Goal: Find contact information: Find contact information

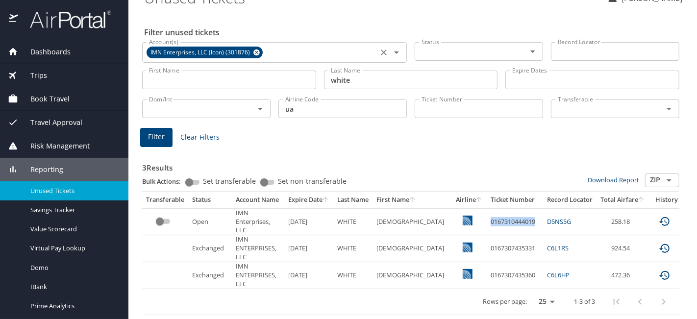
click at [257, 50] on icon at bounding box center [256, 53] width 6 height 6
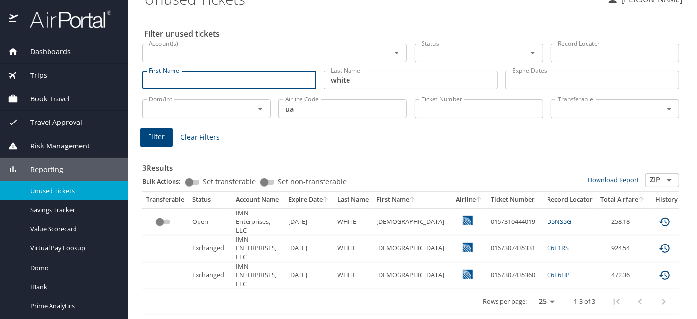
click at [238, 71] on input "First Name" at bounding box center [229, 80] width 174 height 19
paste input "Alex Cone"
click at [177, 76] on input "Alex Cone" at bounding box center [229, 80] width 174 height 19
type input "Alex"
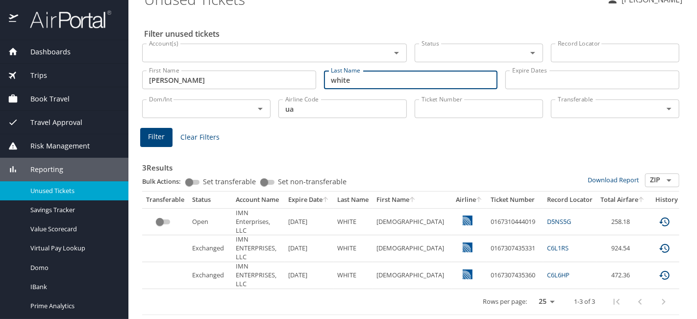
scroll to position [0, 0]
drag, startPoint x: 374, startPoint y: 82, endPoint x: 266, endPoint y: 73, distance: 108.7
click at [266, 73] on div "First Name Alex First Name Last Name white Last Name Expire Dates Expire Dates" at bounding box center [410, 80] width 545 height 35
paste input "Cone"
type input "Cone"
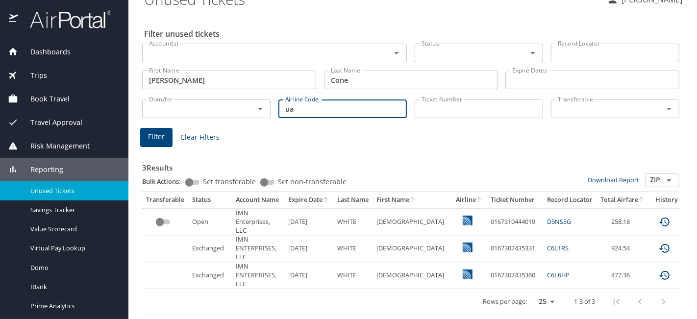
drag, startPoint x: 302, startPoint y: 105, endPoint x: 221, endPoint y: 105, distance: 80.9
click at [221, 105] on div "Dom/Int Dom/Int Airline Code ua Airline Code Ticket Number Ticket Number Transf…" at bounding box center [410, 108] width 545 height 32
click at [355, 73] on input "Cone" at bounding box center [411, 80] width 174 height 19
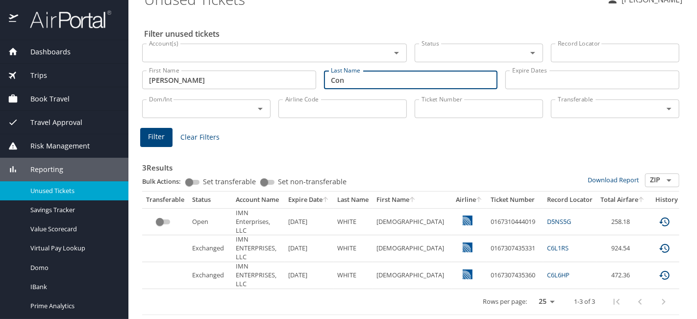
type input "Cone"
click at [226, 67] on div "First Name Alex First Name" at bounding box center [229, 79] width 174 height 25
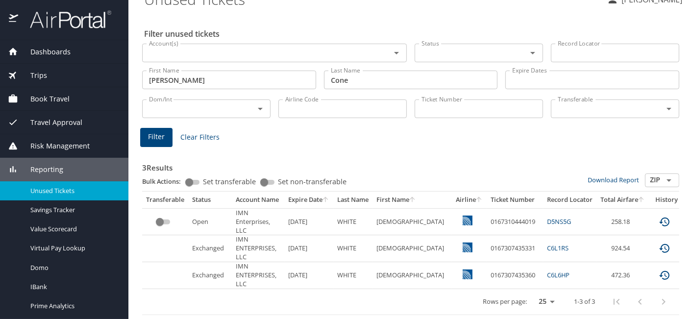
click at [226, 71] on input "Alex" at bounding box center [229, 80] width 174 height 19
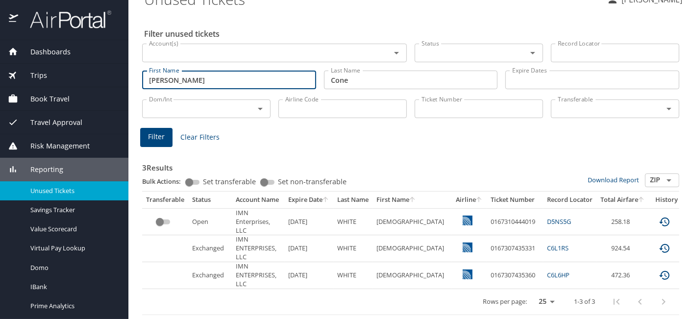
click at [372, 156] on h3 "3 Results" at bounding box center [410, 164] width 537 height 17
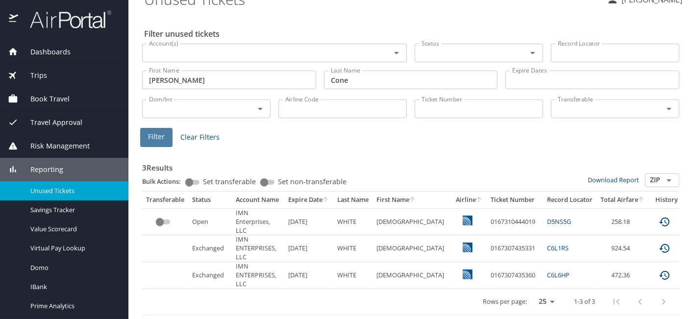
click at [158, 133] on span "Filter" at bounding box center [156, 137] width 17 height 12
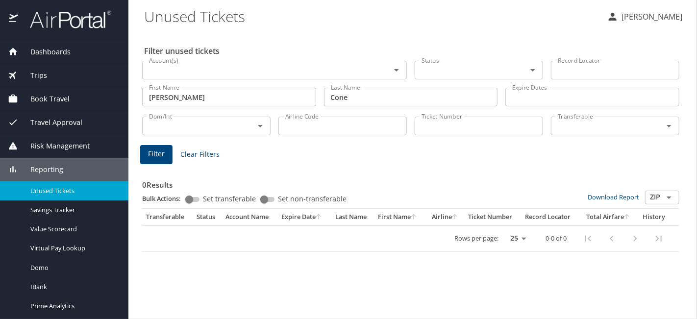
click at [249, 71] on input "Account(s)" at bounding box center [260, 70] width 230 height 13
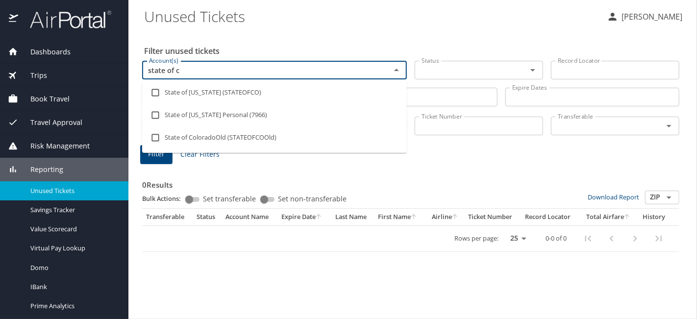
type input "state of co"
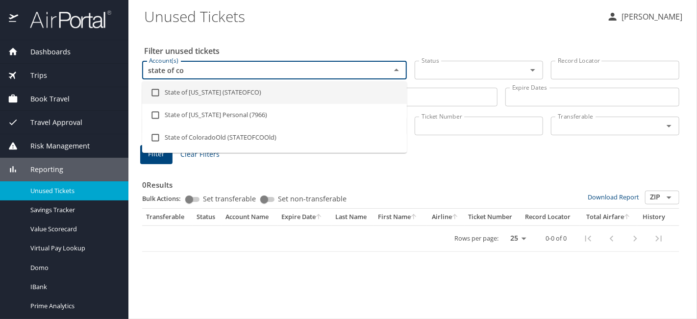
click at [248, 95] on li "State of Colorado (STATEOFCO)" at bounding box center [274, 92] width 265 height 23
checkbox input "true"
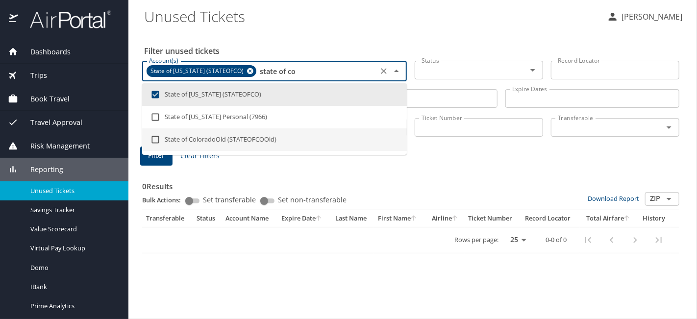
type input "state of co"
click at [448, 168] on div "0 Results Bulk Actions: Set transferable Set non-transferable Download Report Z…" at bounding box center [410, 211] width 537 height 86
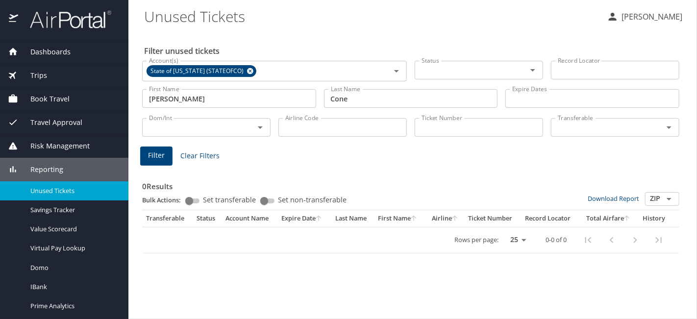
click at [159, 161] on span "Filter" at bounding box center [156, 156] width 17 height 12
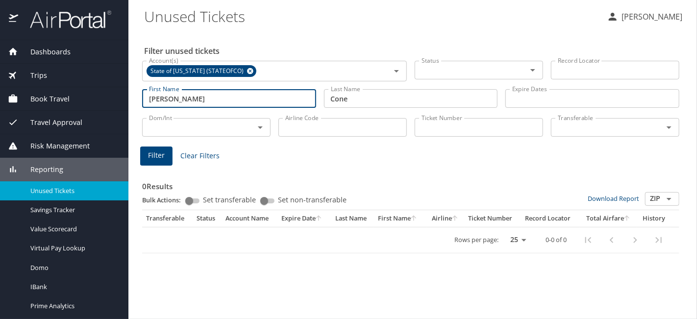
drag, startPoint x: 209, startPoint y: 93, endPoint x: 86, endPoint y: 108, distance: 124.0
click at [86, 108] on div "Dashboards AirPortal 360™ Manager AirPortal 360™ Agent My Travel Dashboard Trip…" at bounding box center [348, 159] width 697 height 319
click at [155, 156] on span "Filter" at bounding box center [156, 156] width 17 height 12
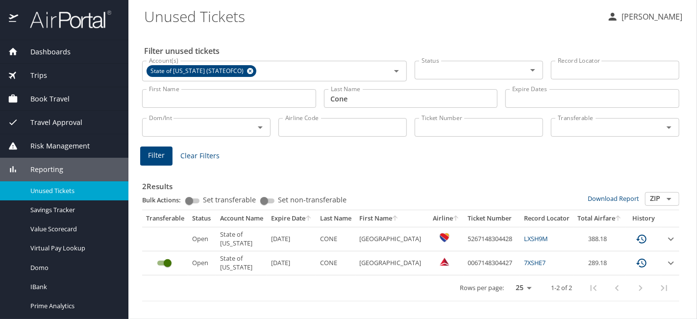
click at [74, 170] on div "Reporting" at bounding box center [64, 169] width 113 height 11
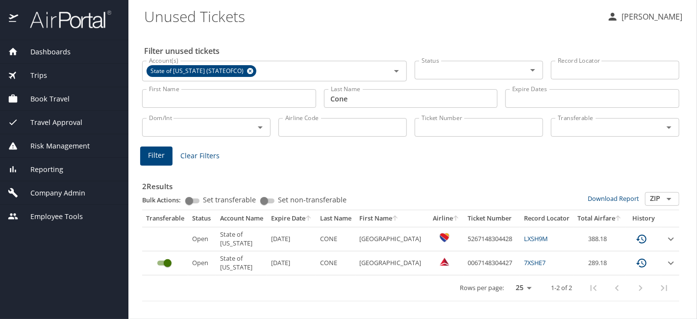
click at [78, 197] on span "Company Admin" at bounding box center [51, 193] width 67 height 11
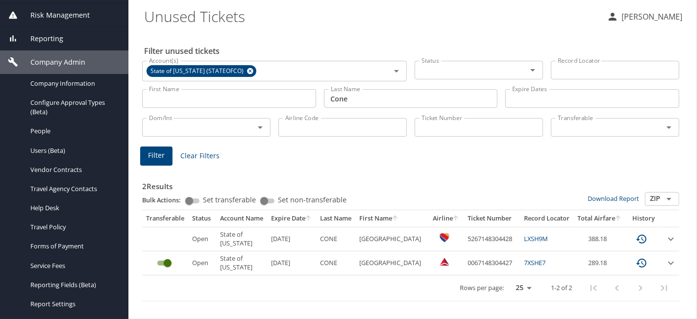
scroll to position [147, 0]
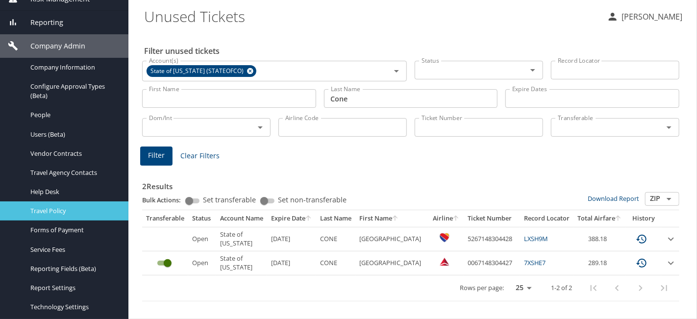
click at [82, 212] on span "Travel Policy" at bounding box center [73, 210] width 86 height 9
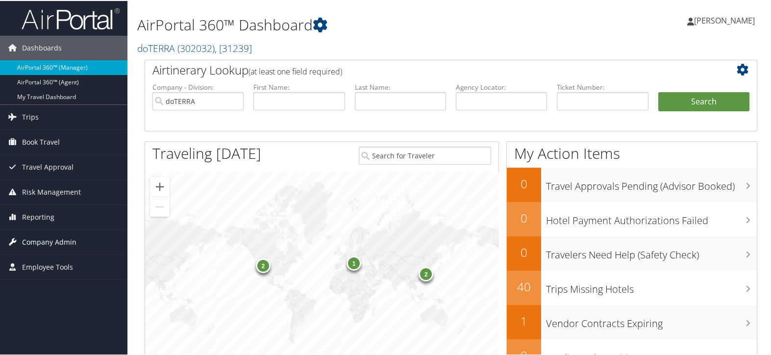
click at [56, 244] on span "Company Admin" at bounding box center [49, 241] width 54 height 25
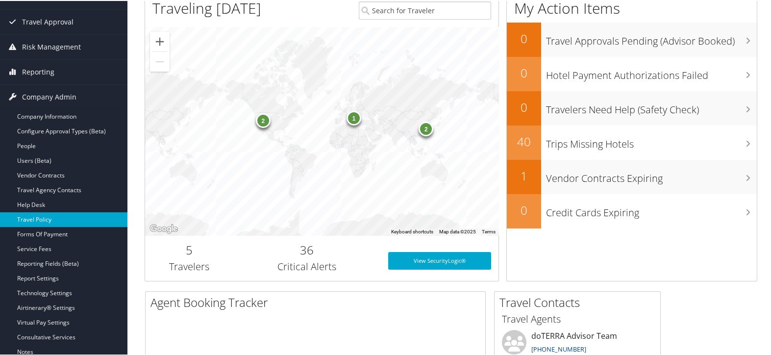
scroll to position [163, 0]
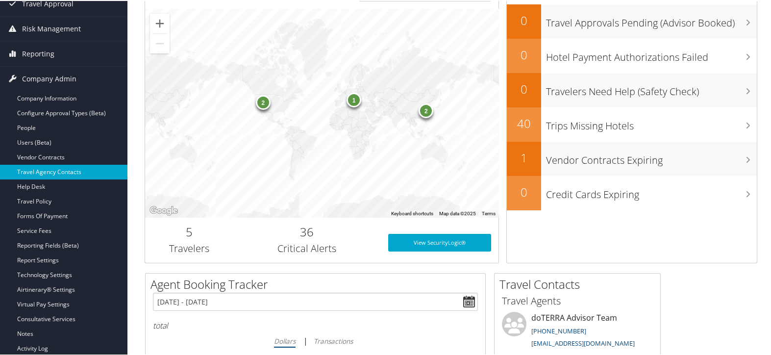
click at [57, 167] on link "Travel Agency Contacts" at bounding box center [63, 171] width 127 height 15
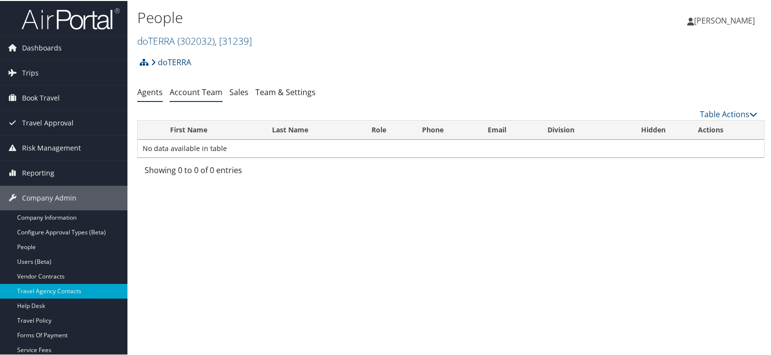
click at [190, 90] on link "Account Team" at bounding box center [196, 91] width 53 height 11
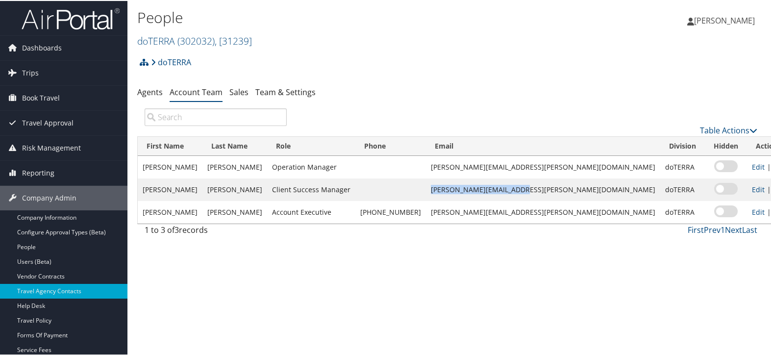
drag, startPoint x: 452, startPoint y: 189, endPoint x: 539, endPoint y: 195, distance: 87.4
click at [539, 195] on td "lesley.hogg@cbtravel.com" at bounding box center [543, 188] width 234 height 23
copy td "lesley.hogg@cbtravel.com"
click at [58, 71] on link "Trips" at bounding box center [63, 72] width 127 height 25
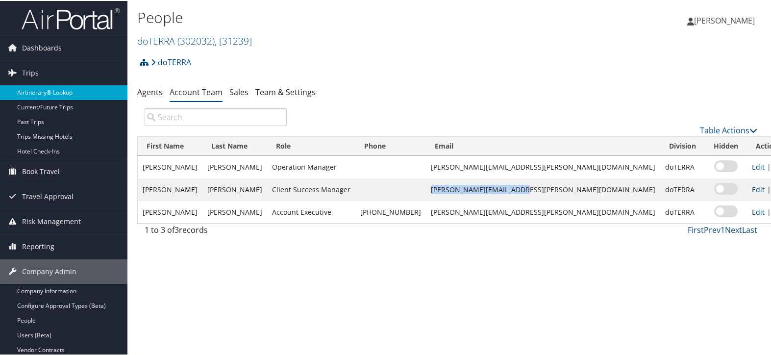
click at [56, 90] on link "Airtinerary® Lookup" at bounding box center [63, 91] width 127 height 15
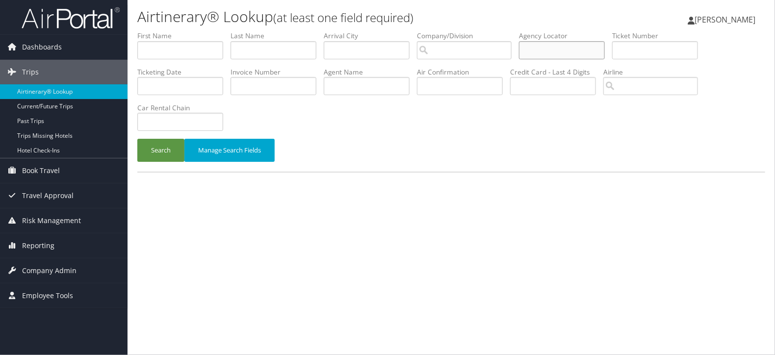
click at [552, 52] on input "text" at bounding box center [562, 50] width 86 height 18
paste input "CDSRTZ"
type input "CDSRTZ"
click at [164, 151] on button "Search" at bounding box center [160, 150] width 47 height 23
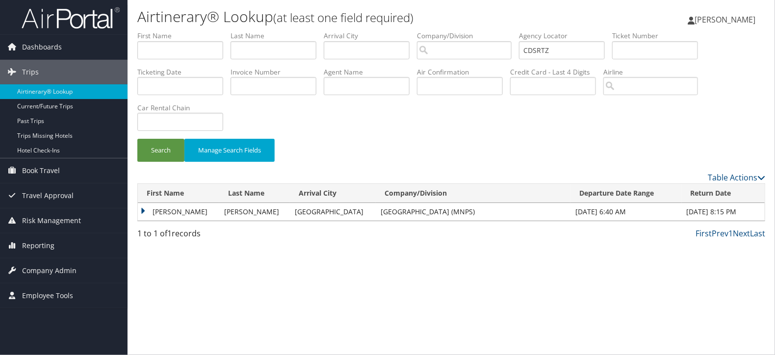
click at [141, 213] on td "TAYLOR BROOKE" at bounding box center [178, 212] width 81 height 18
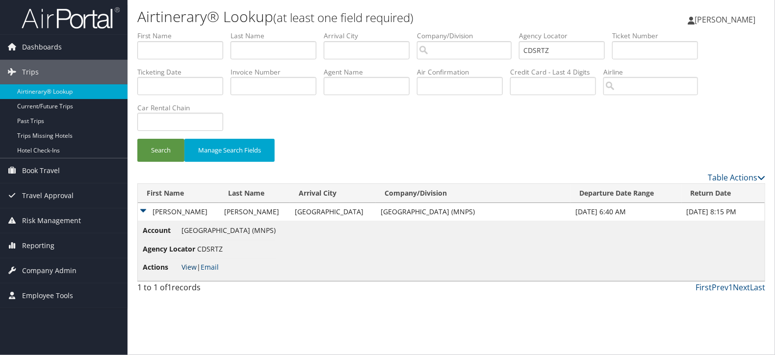
click at [188, 269] on link "View" at bounding box center [188, 266] width 15 height 9
click at [80, 244] on link "Reporting" at bounding box center [63, 245] width 127 height 25
click at [65, 317] on span "Company Admin" at bounding box center [49, 314] width 54 height 25
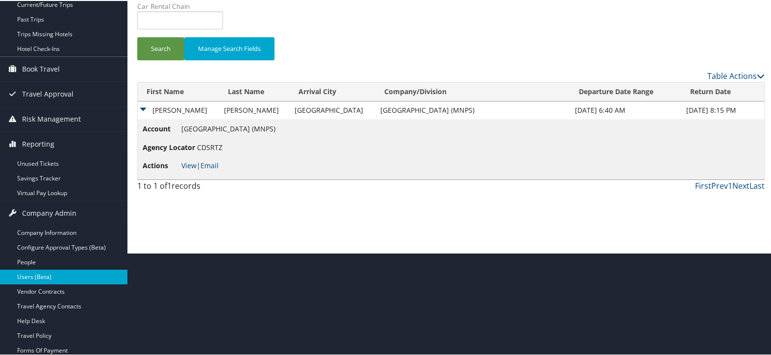
scroll to position [109, 0]
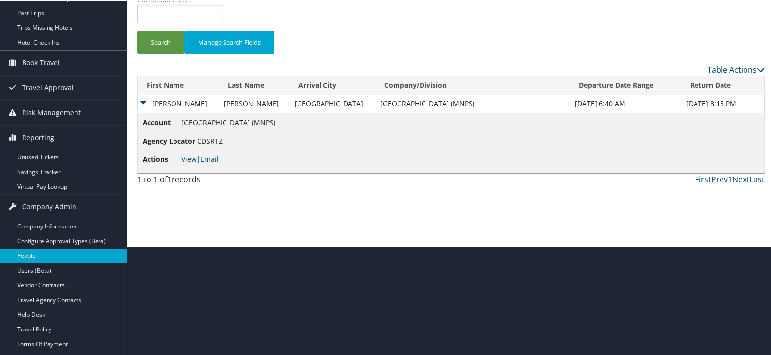
click at [69, 252] on link "People" at bounding box center [63, 255] width 127 height 15
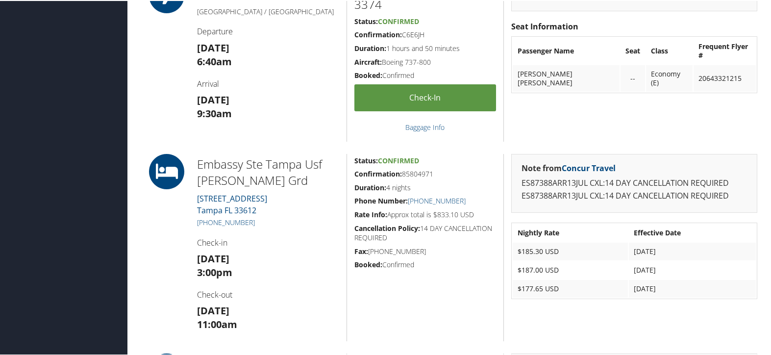
scroll to position [599, 0]
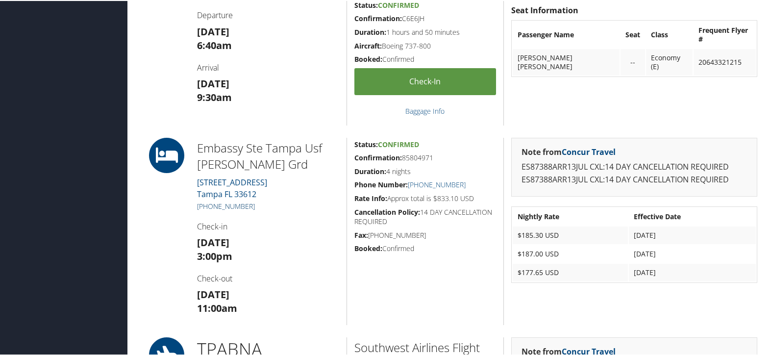
drag, startPoint x: 263, startPoint y: 202, endPoint x: 205, endPoint y: 204, distance: 58.4
click at [205, 204] on h5 "[PHONE_NUMBER]" at bounding box center [268, 206] width 142 height 10
copy link "[PHONE_NUMBER]"
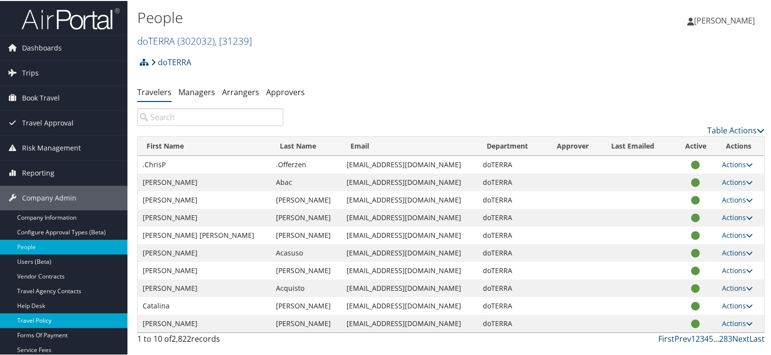
click at [56, 315] on link "Travel Policy" at bounding box center [63, 319] width 127 height 15
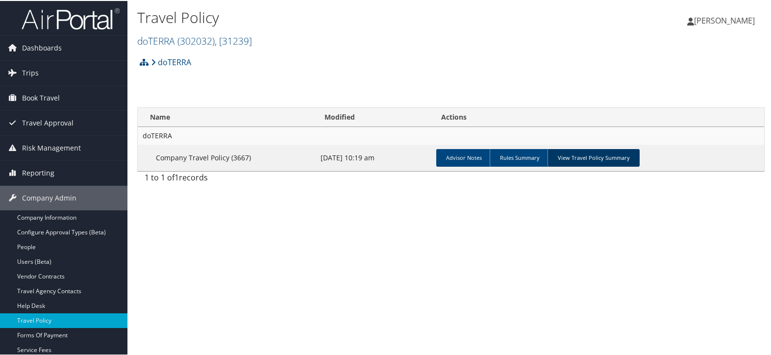
click at [618, 156] on link "View Travel Policy Summary" at bounding box center [594, 157] width 92 height 18
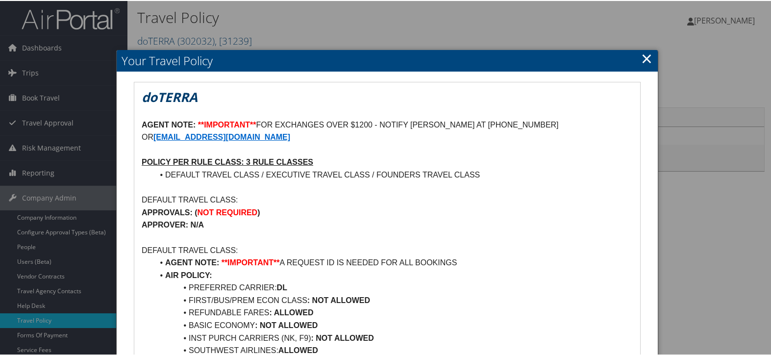
scroll to position [54, 0]
